Goal: Obtain resource: Download file/media

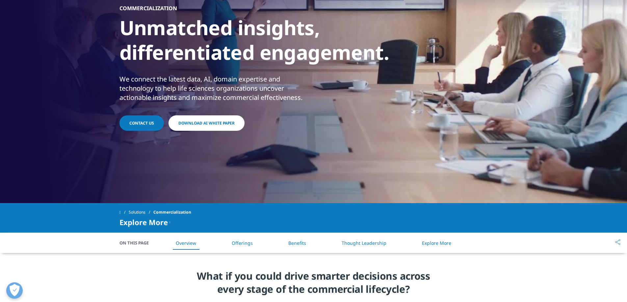
scroll to position [99, 0]
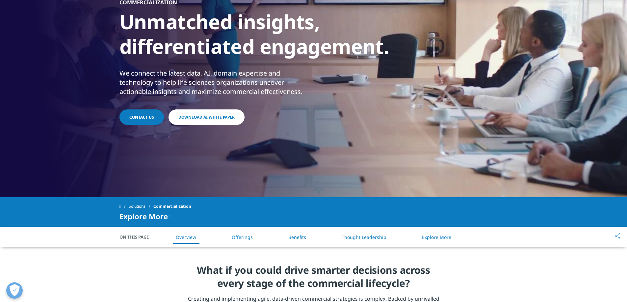
drag, startPoint x: 206, startPoint y: 56, endPoint x: 175, endPoint y: 70, distance: 34.5
click at [175, 70] on div "We connect the latest data, AI, domain expertise and technology to help life sc…" at bounding box center [215, 83] width 192 height 28
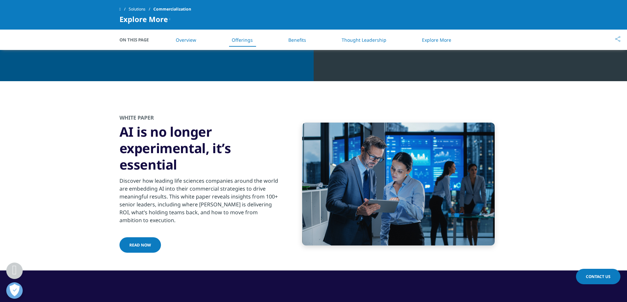
scroll to position [987, 0]
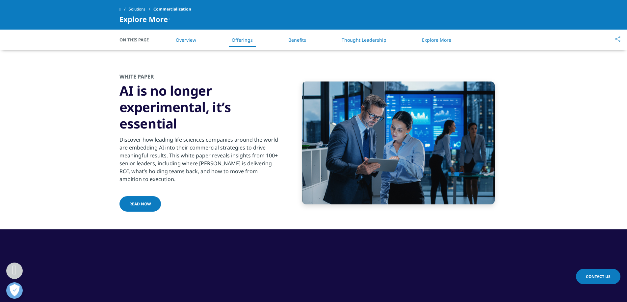
drag, startPoint x: 91, startPoint y: 106, endPoint x: 60, endPoint y: 109, distance: 31.3
click at [60, 109] on section "White Paper AI is no longer experimental, it’s essential Discover how leading l…" at bounding box center [313, 143] width 627 height 173
click at [152, 204] on link "Read Now" at bounding box center [139, 203] width 41 height 15
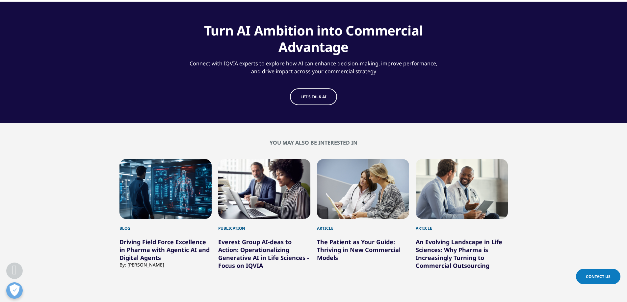
scroll to position [428, 0]
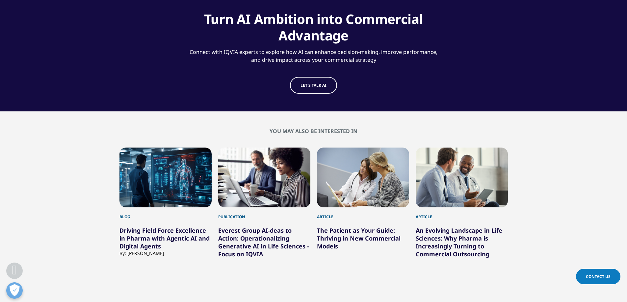
drag, startPoint x: 230, startPoint y: 155, endPoint x: 86, endPoint y: 153, distance: 143.5
click at [86, 153] on div "You may also be interested in Blog Driving Field Force Excellence in Pharma wit…" at bounding box center [313, 214] width 607 height 173
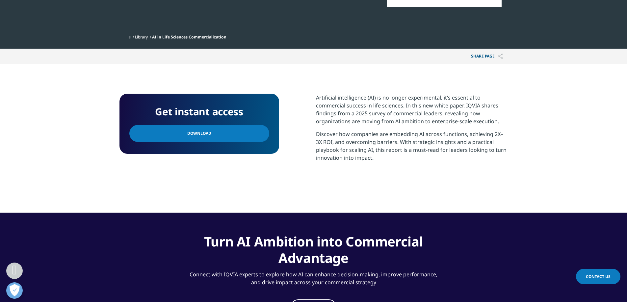
scroll to position [197, 0]
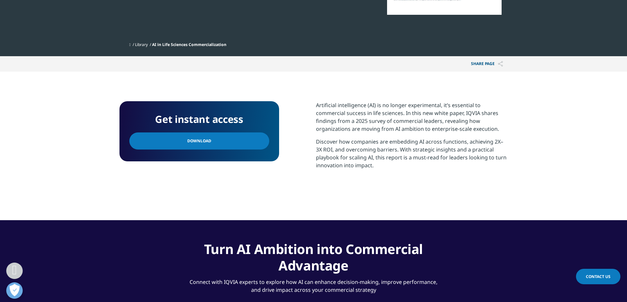
click at [191, 145] on link "Download" at bounding box center [199, 141] width 140 height 17
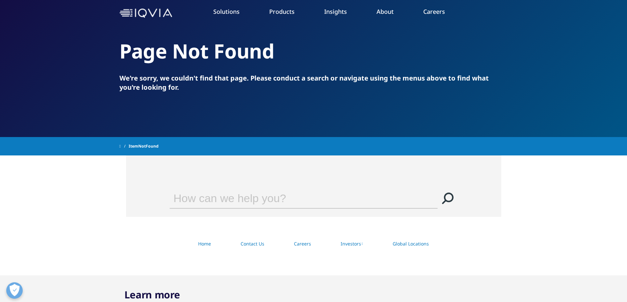
scroll to position [33, 0]
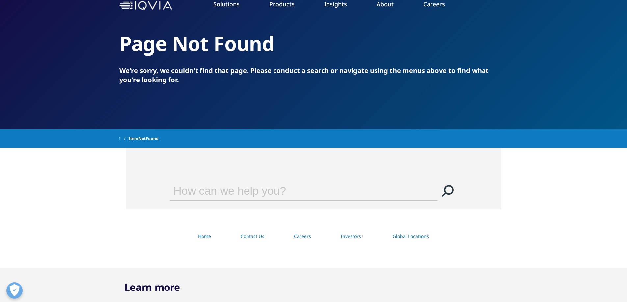
click at [162, 82] on p "We're sorry, we couldn't find that page. Please conduct a search or navigate us…" at bounding box center [313, 75] width 388 height 18
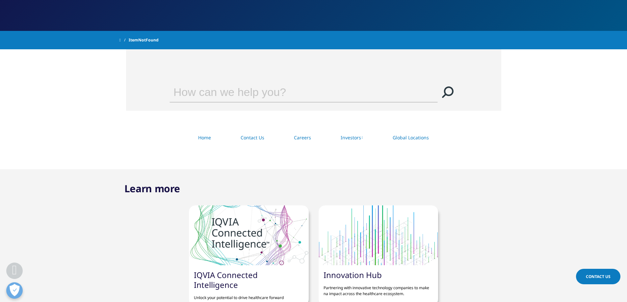
scroll to position [197, 0]
